Goal: Register for event/course

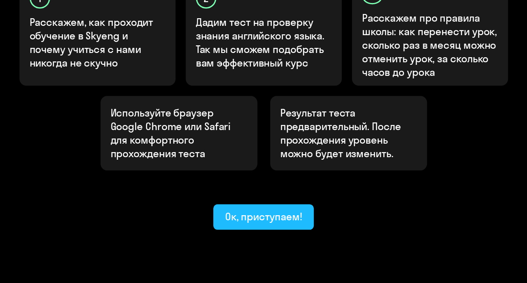
scroll to position [329, 0]
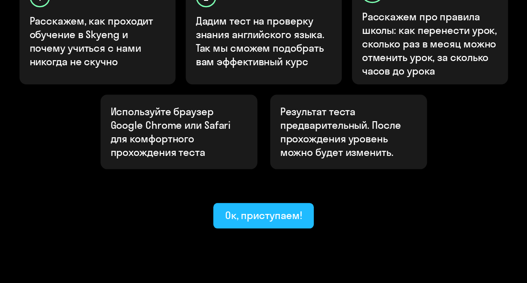
click at [257, 203] on button "Ок, приступаем!" at bounding box center [263, 215] width 101 height 25
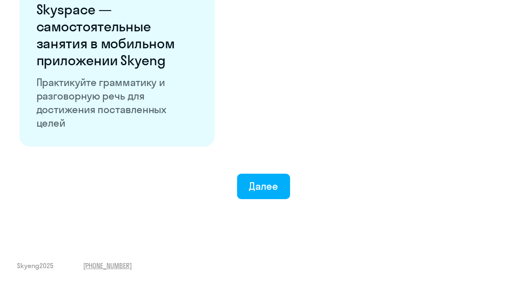
scroll to position [1406, 0]
click at [262, 191] on div "Далее" at bounding box center [263, 186] width 29 height 14
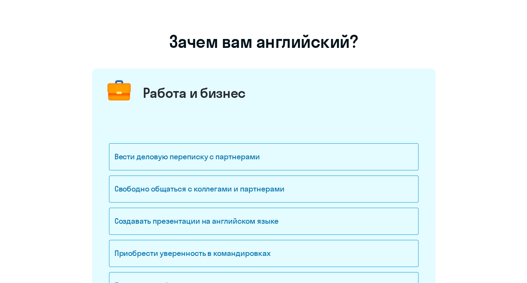
scroll to position [42, 0]
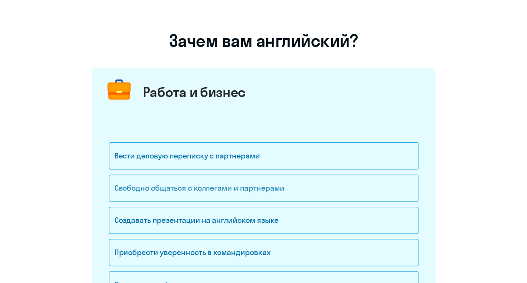
click at [258, 189] on div "Свободно общаться с коллегами и партнерами" at bounding box center [263, 188] width 309 height 27
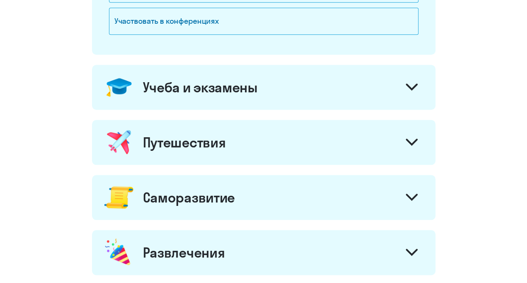
scroll to position [339, 0]
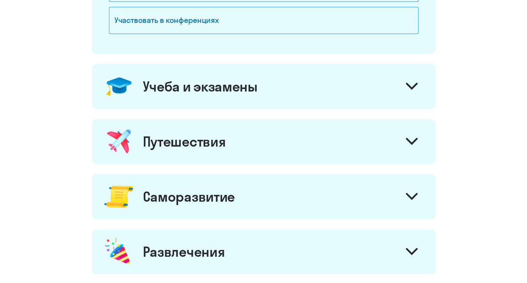
click at [421, 83] on div at bounding box center [411, 87] width 20 height 20
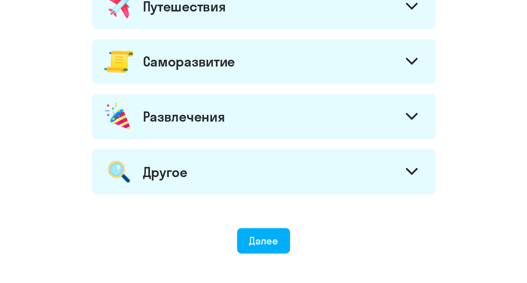
scroll to position [664, 0]
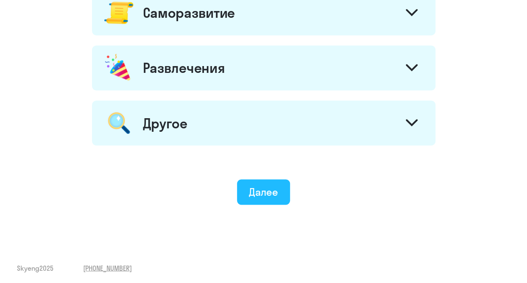
click at [274, 187] on div "Далее" at bounding box center [263, 192] width 29 height 14
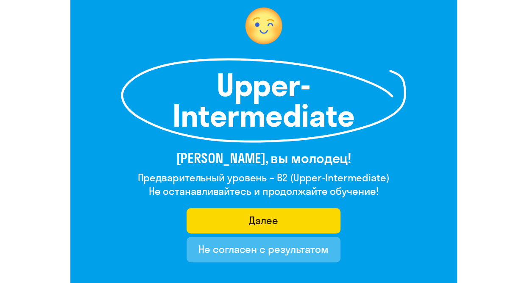
scroll to position [127, 0]
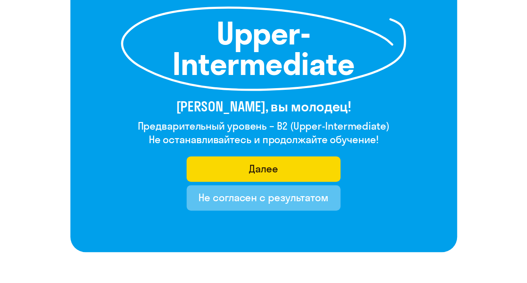
click at [294, 204] on div "Не согласен с результатом" at bounding box center [263, 198] width 130 height 14
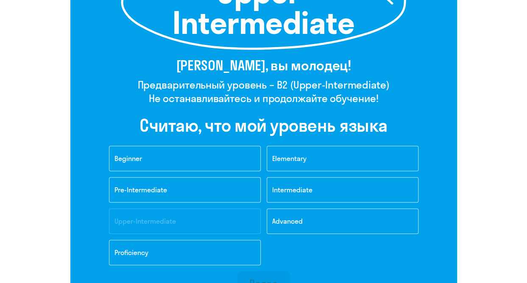
scroll to position [169, 0]
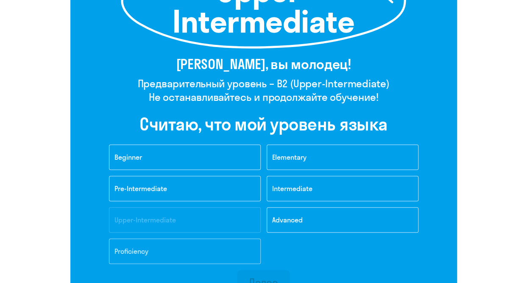
click at [225, 252] on button "Proficiency" at bounding box center [185, 251] width 152 height 25
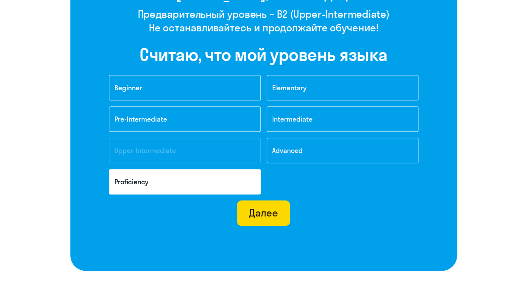
scroll to position [297, 0]
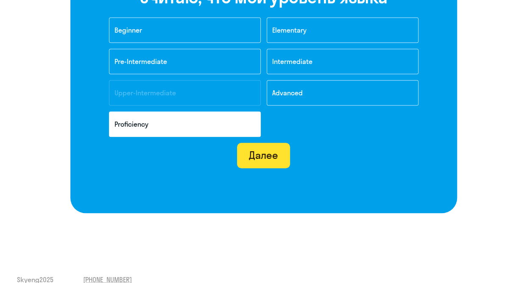
click at [271, 161] on div "Далее" at bounding box center [263, 155] width 29 height 14
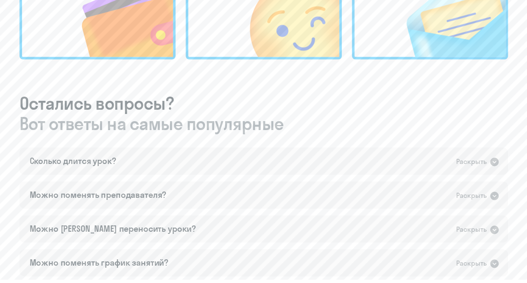
scroll to position [508, 0]
